Goal: Task Accomplishment & Management: Use online tool/utility

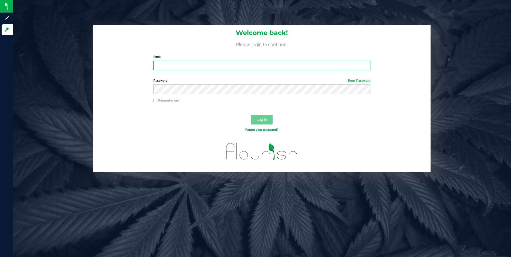
type input "[EMAIL_ADDRESS][DOMAIN_NAME]"
click at [262, 117] on span "Log In" at bounding box center [261, 119] width 10 height 4
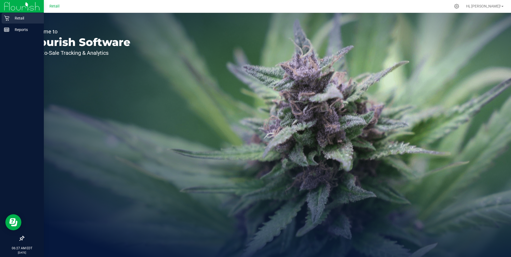
click at [7, 17] on icon at bounding box center [6, 18] width 5 height 5
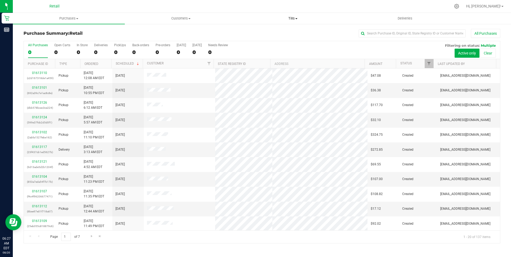
click at [293, 19] on span "Tills" at bounding box center [292, 18] width 111 height 5
click at [256, 34] on span "Manage tills" at bounding box center [255, 32] width 36 height 5
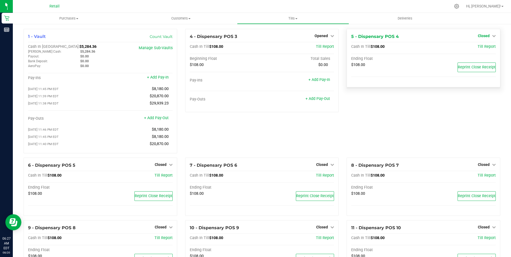
click at [478, 35] on span "Closed" at bounding box center [484, 36] width 12 height 4
click at [476, 47] on link "Open Till" at bounding box center [483, 47] width 14 height 4
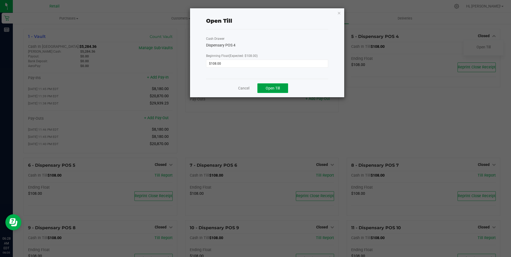
click at [278, 87] on span "Open Till" at bounding box center [272, 88] width 14 height 4
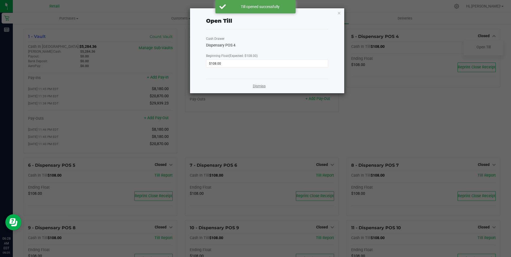
click at [261, 84] on link "Dismiss" at bounding box center [259, 86] width 13 height 6
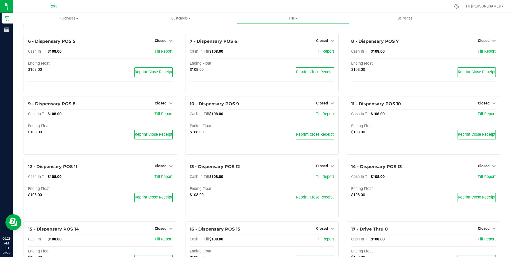
scroll to position [134, 0]
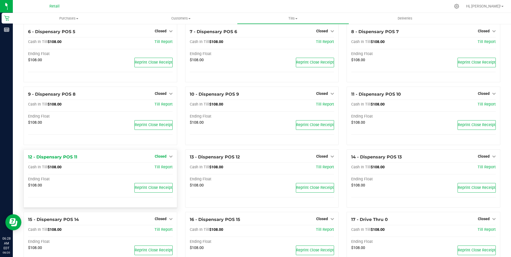
click at [162, 158] on span "Closed" at bounding box center [161, 156] width 12 height 4
click at [164, 169] on link "Open Till" at bounding box center [160, 167] width 14 height 4
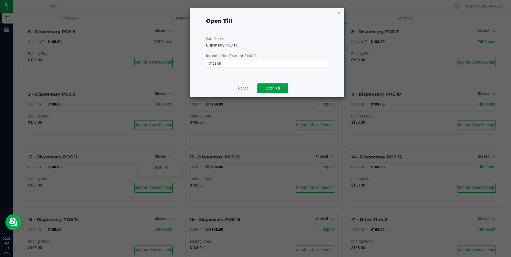
click at [276, 87] on span "Open Till" at bounding box center [272, 88] width 14 height 4
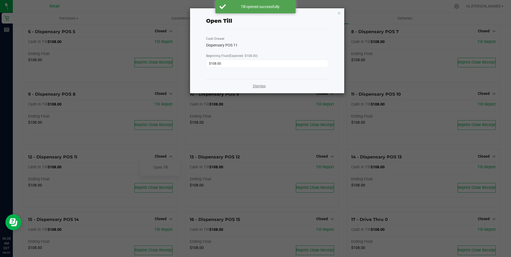
click at [262, 87] on link "Dismiss" at bounding box center [259, 86] width 13 height 6
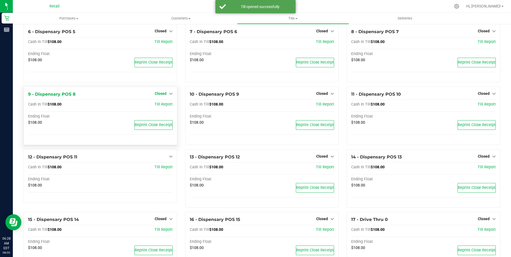
click at [163, 95] on span "Closed" at bounding box center [161, 93] width 12 height 4
click at [161, 107] on link "Open Till" at bounding box center [160, 105] width 14 height 4
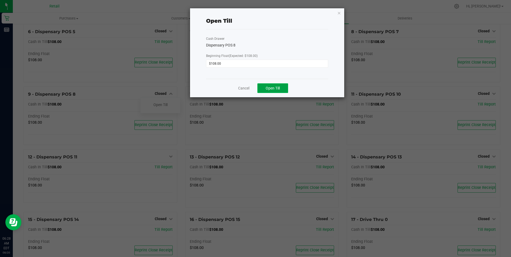
click at [273, 88] on span "Open Till" at bounding box center [272, 88] width 14 height 4
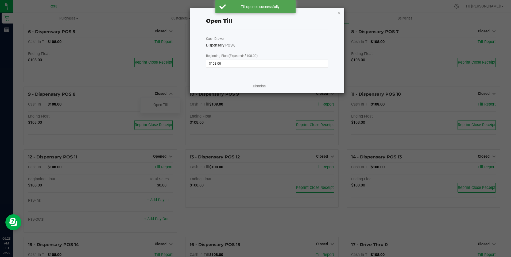
click at [256, 86] on link "Dismiss" at bounding box center [259, 86] width 13 height 6
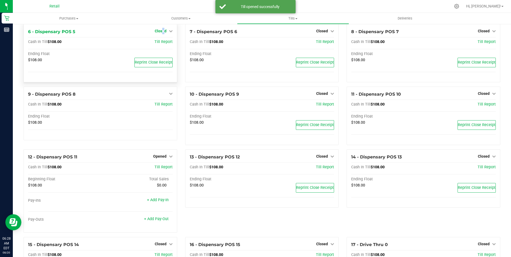
click at [162, 33] on span "Closed" at bounding box center [161, 31] width 12 height 4
drag, startPoint x: 162, startPoint y: 35, endPoint x: 164, endPoint y: 44, distance: 9.8
click at [164, 44] on link "Open Till" at bounding box center [160, 42] width 14 height 4
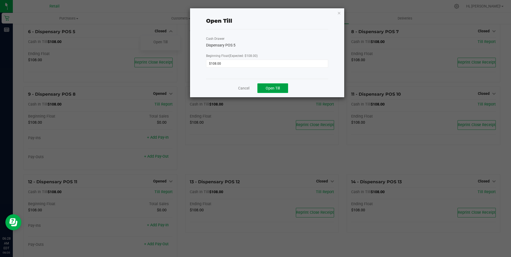
click at [275, 90] on span "Open Till" at bounding box center [272, 88] width 14 height 4
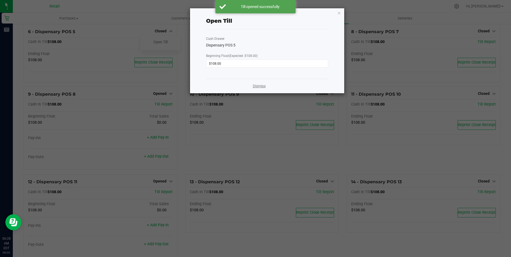
click at [265, 86] on link "Dismiss" at bounding box center [259, 86] width 13 height 6
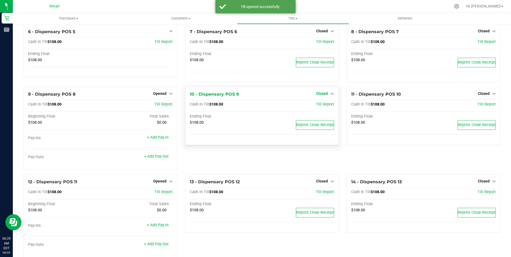
click at [319, 96] on span "Closed" at bounding box center [322, 93] width 12 height 4
click at [320, 107] on link "Open Till" at bounding box center [322, 105] width 14 height 4
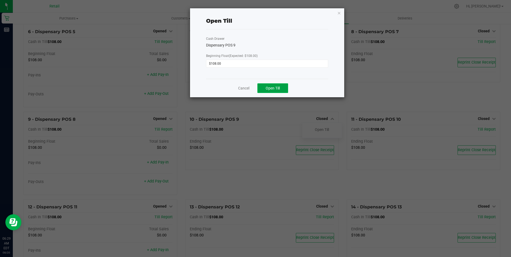
click at [272, 85] on button "Open Till" at bounding box center [272, 88] width 31 height 10
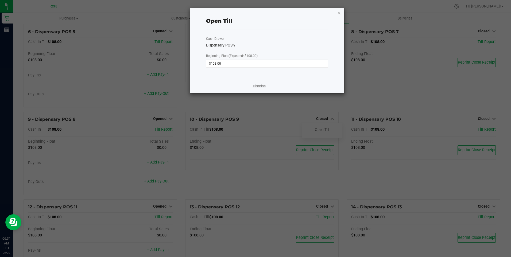
click at [258, 87] on link "Dismiss" at bounding box center [259, 86] width 13 height 6
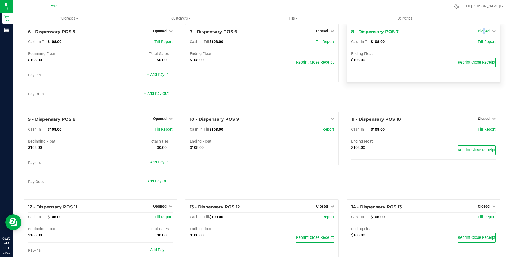
click at [480, 33] on span "Closed" at bounding box center [484, 31] width 12 height 4
drag, startPoint x: 480, startPoint y: 34, endPoint x: 479, endPoint y: 46, distance: 12.4
click at [479, 44] on link "Open Till" at bounding box center [483, 42] width 14 height 4
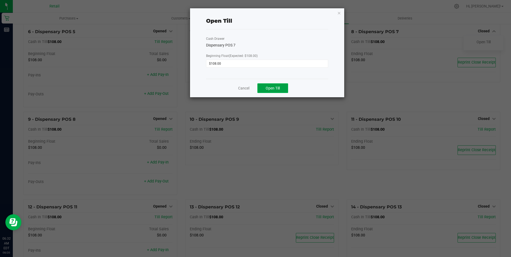
click at [272, 91] on button "Open Till" at bounding box center [272, 88] width 31 height 10
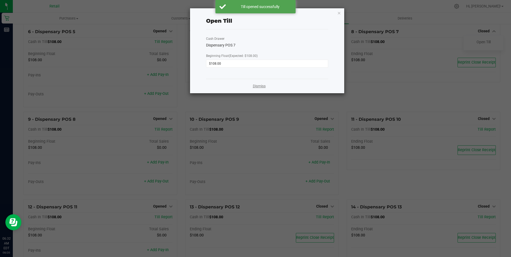
click at [255, 86] on link "Dismiss" at bounding box center [259, 86] width 13 height 6
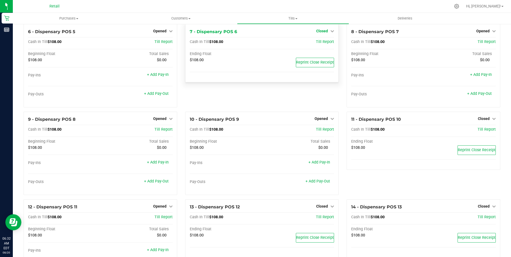
click at [318, 33] on span "Closed" at bounding box center [322, 31] width 12 height 4
click at [319, 44] on link "Open Till" at bounding box center [322, 42] width 14 height 4
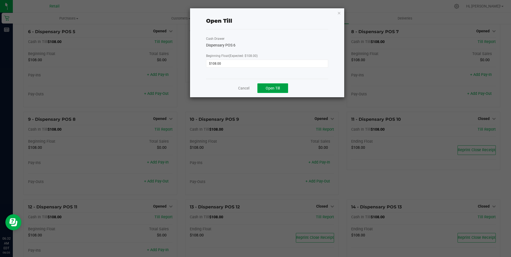
click at [263, 91] on button "Open Till" at bounding box center [272, 88] width 31 height 10
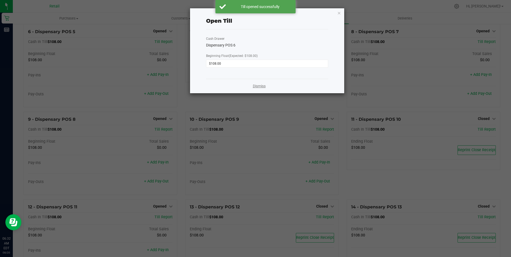
click at [260, 87] on link "Dismiss" at bounding box center [259, 86] width 13 height 6
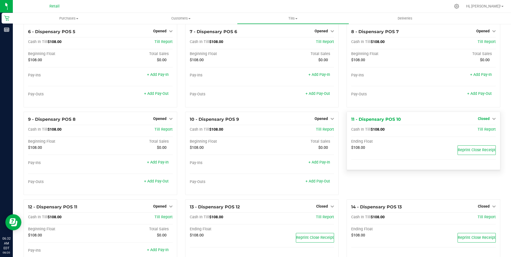
click at [478, 121] on span "Closed" at bounding box center [484, 118] width 12 height 4
click at [478, 132] on link "Open Till" at bounding box center [483, 129] width 14 height 4
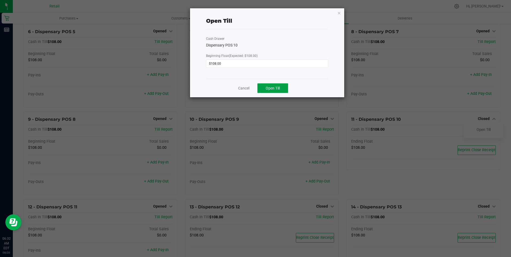
click at [265, 88] on span "Open Till" at bounding box center [272, 88] width 14 height 4
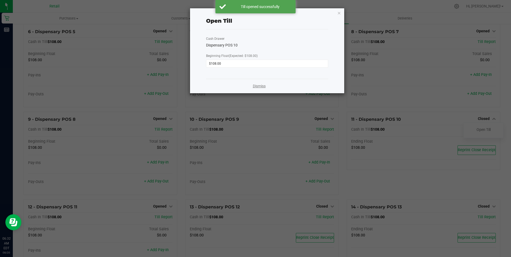
click at [261, 86] on link "Dismiss" at bounding box center [259, 86] width 13 height 6
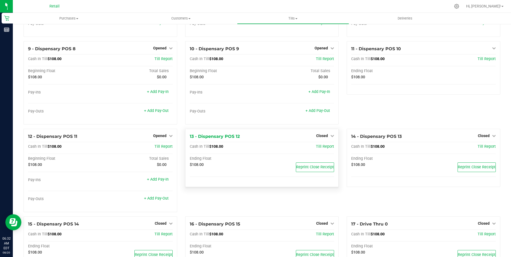
scroll to position [214, 0]
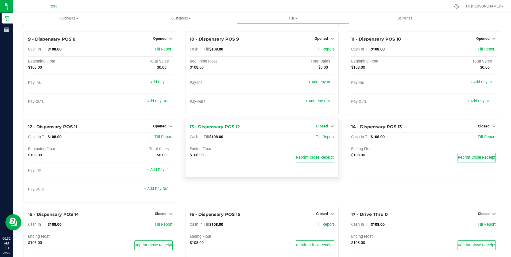
click at [320, 127] on span "Closed" at bounding box center [322, 126] width 12 height 4
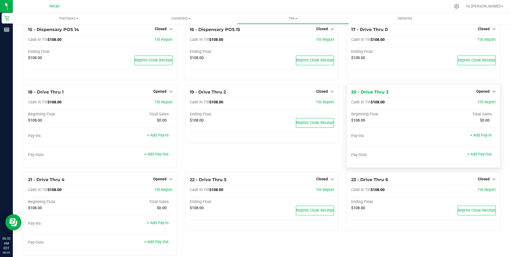
scroll to position [401, 0]
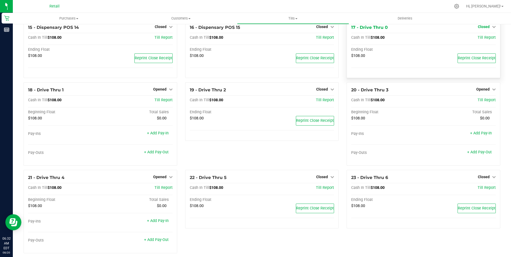
click at [484, 28] on span "Closed" at bounding box center [484, 27] width 12 height 4
click at [480, 40] on link "Open Till" at bounding box center [483, 38] width 14 height 4
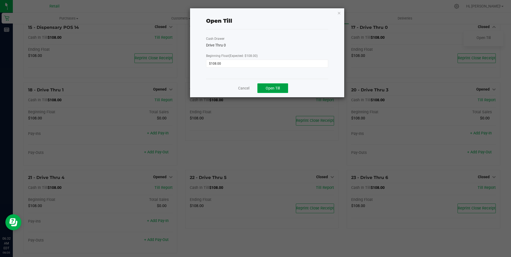
click at [283, 87] on button "Open Till" at bounding box center [272, 88] width 31 height 10
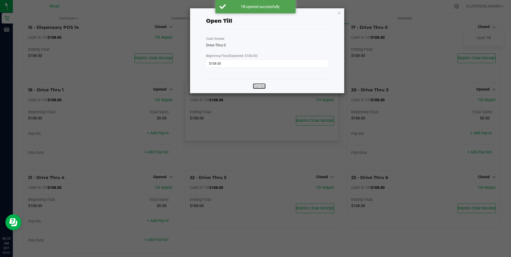
click at [258, 87] on link "Dismiss" at bounding box center [259, 86] width 13 height 6
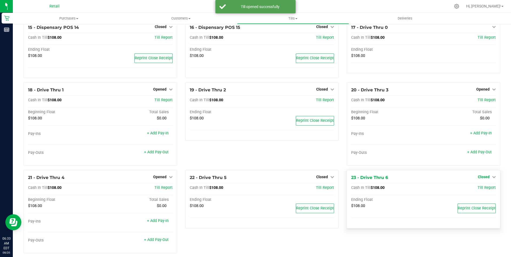
click at [478, 178] on span "Closed" at bounding box center [484, 177] width 12 height 4
click at [476, 190] on link "Open Till" at bounding box center [483, 188] width 14 height 4
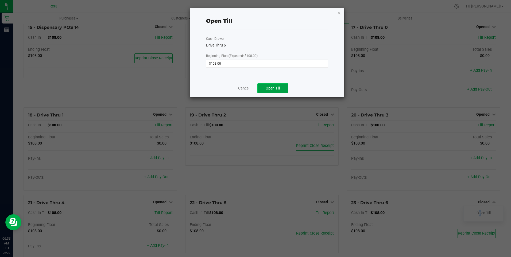
click at [275, 88] on span "Open Till" at bounding box center [272, 88] width 14 height 4
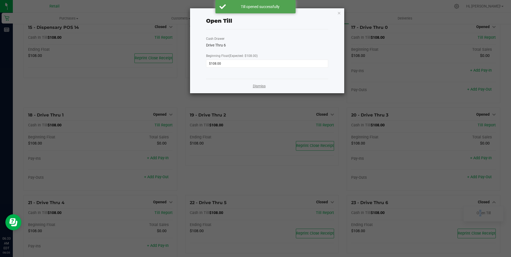
click at [260, 86] on link "Dismiss" at bounding box center [259, 86] width 13 height 6
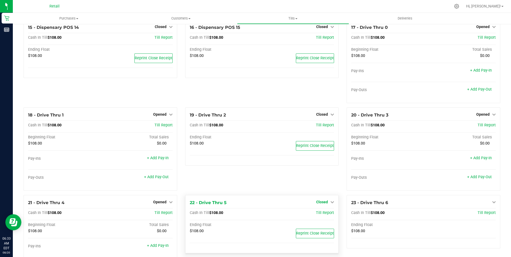
click at [323, 204] on span "Closed" at bounding box center [322, 202] width 12 height 4
click at [319, 215] on link "Open Till" at bounding box center [322, 213] width 14 height 4
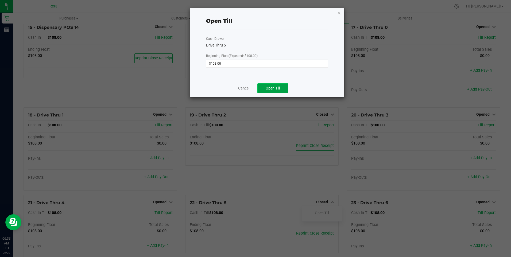
drag, startPoint x: 275, startPoint y: 88, endPoint x: 277, endPoint y: 90, distance: 2.8
click at [275, 88] on span "Open Till" at bounding box center [272, 88] width 14 height 4
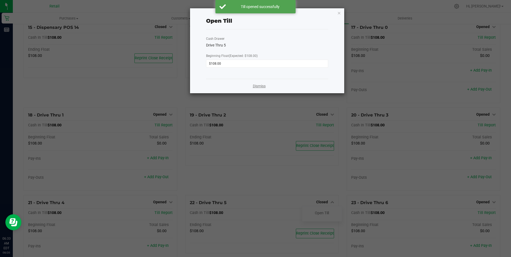
click at [255, 85] on link "Dismiss" at bounding box center [259, 86] width 13 height 6
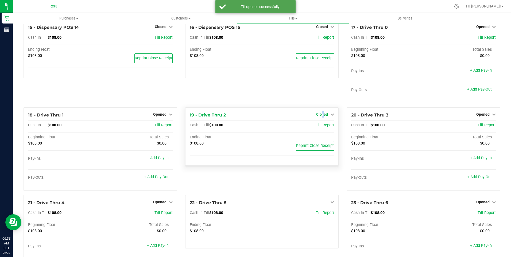
click at [320, 116] on span "Closed" at bounding box center [322, 114] width 12 height 4
drag, startPoint x: 320, startPoint y: 118, endPoint x: 319, endPoint y: 127, distance: 9.0
click at [319, 127] on link "Open Till" at bounding box center [322, 125] width 14 height 4
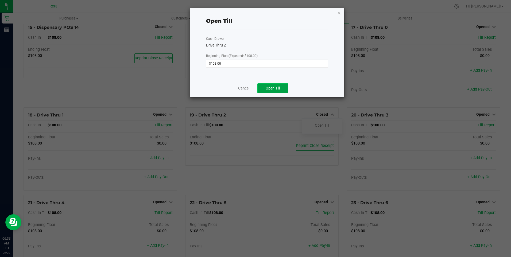
click at [277, 88] on span "Open Till" at bounding box center [272, 88] width 14 height 4
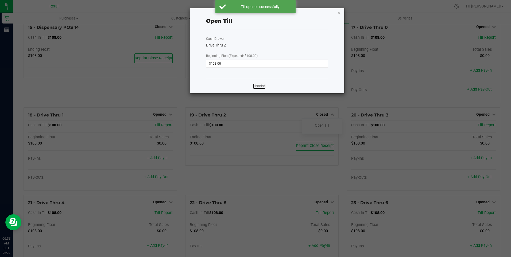
click at [261, 87] on link "Dismiss" at bounding box center [259, 86] width 13 height 6
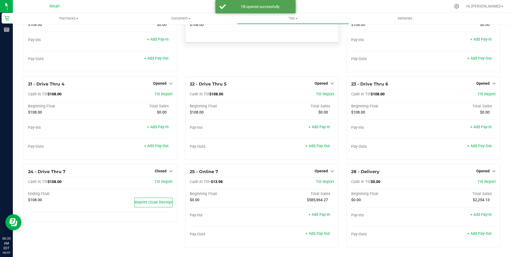
scroll to position [522, 0]
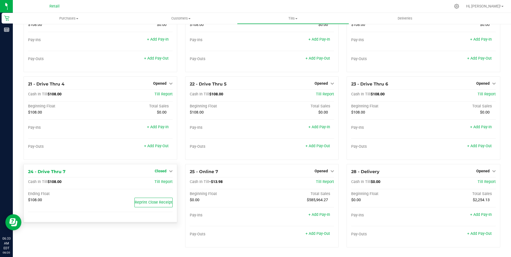
click at [160, 171] on span "Closed" at bounding box center [161, 171] width 12 height 4
click at [159, 181] on link "Open Till" at bounding box center [160, 182] width 14 height 4
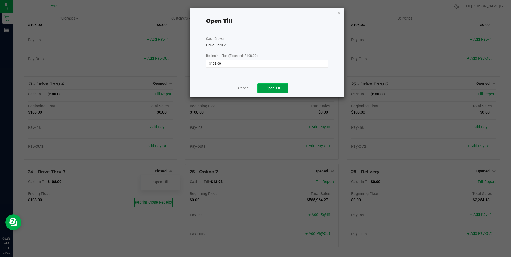
click at [268, 87] on span "Open Till" at bounding box center [272, 88] width 14 height 4
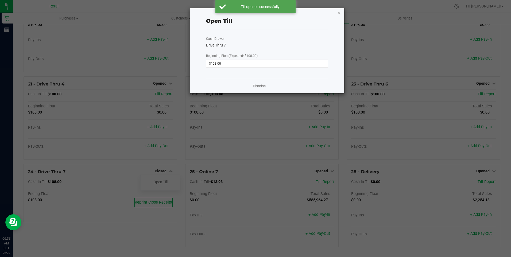
click at [255, 86] on link "Dismiss" at bounding box center [259, 86] width 13 height 6
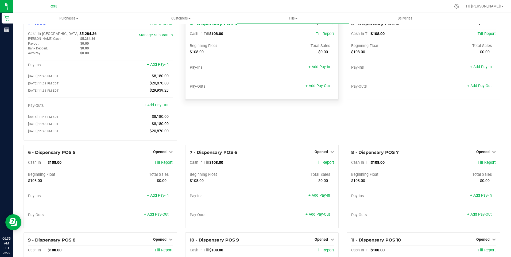
scroll to position [0, 0]
